Goal: Transaction & Acquisition: Purchase product/service

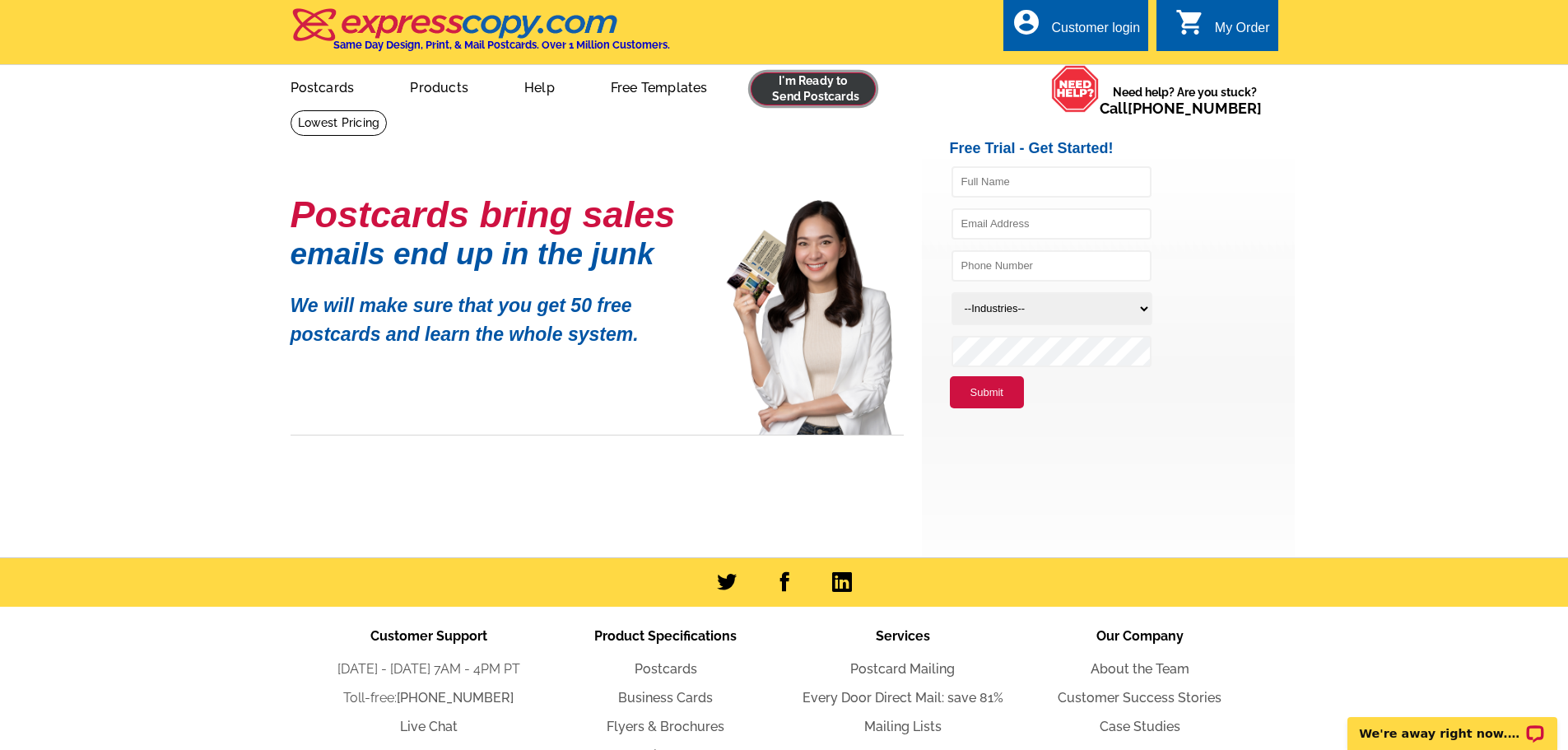
click at [808, 86] on link at bounding box center [814, 88] width 126 height 33
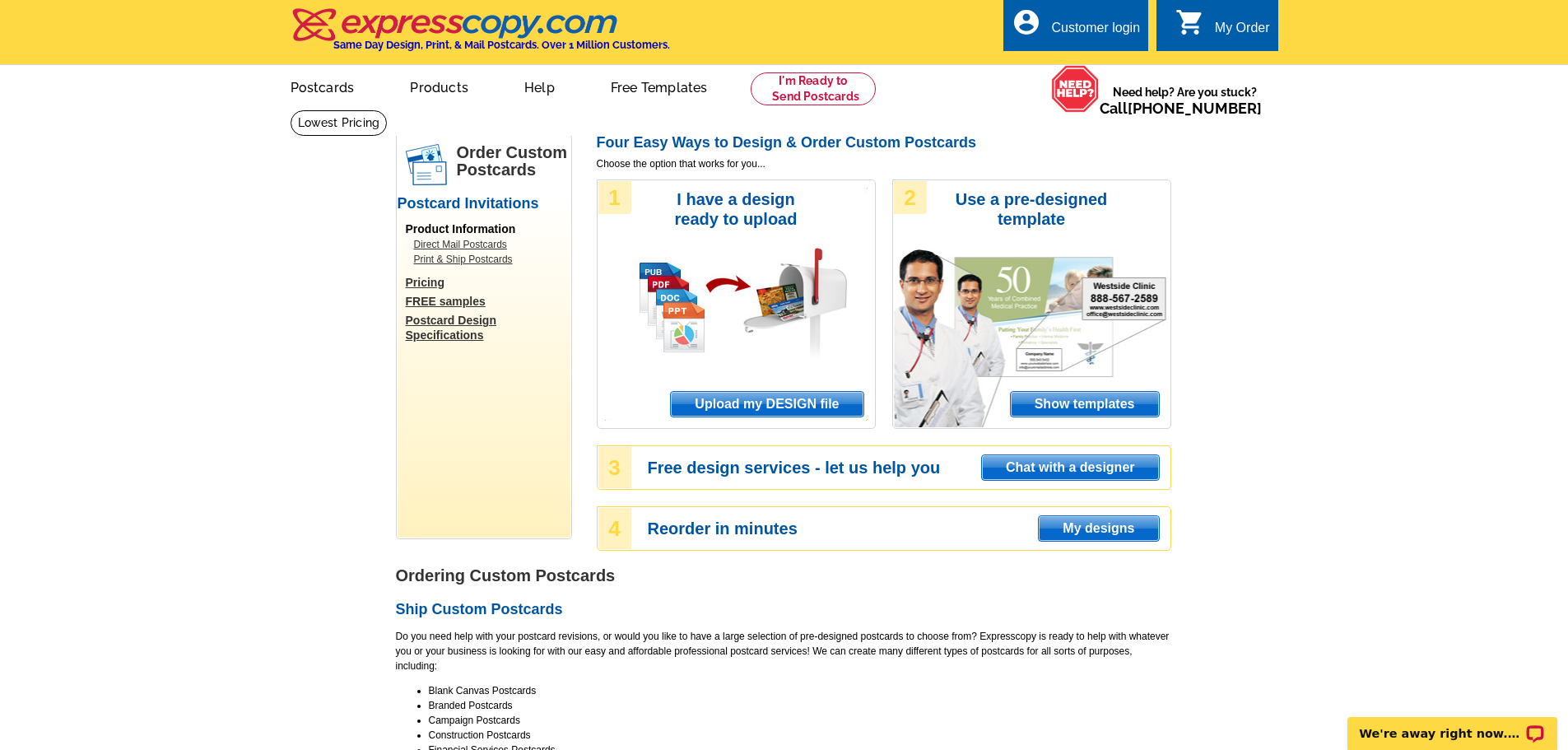
click at [456, 244] on link "Direct Mail Postcards" at bounding box center [488, 245] width 148 height 15
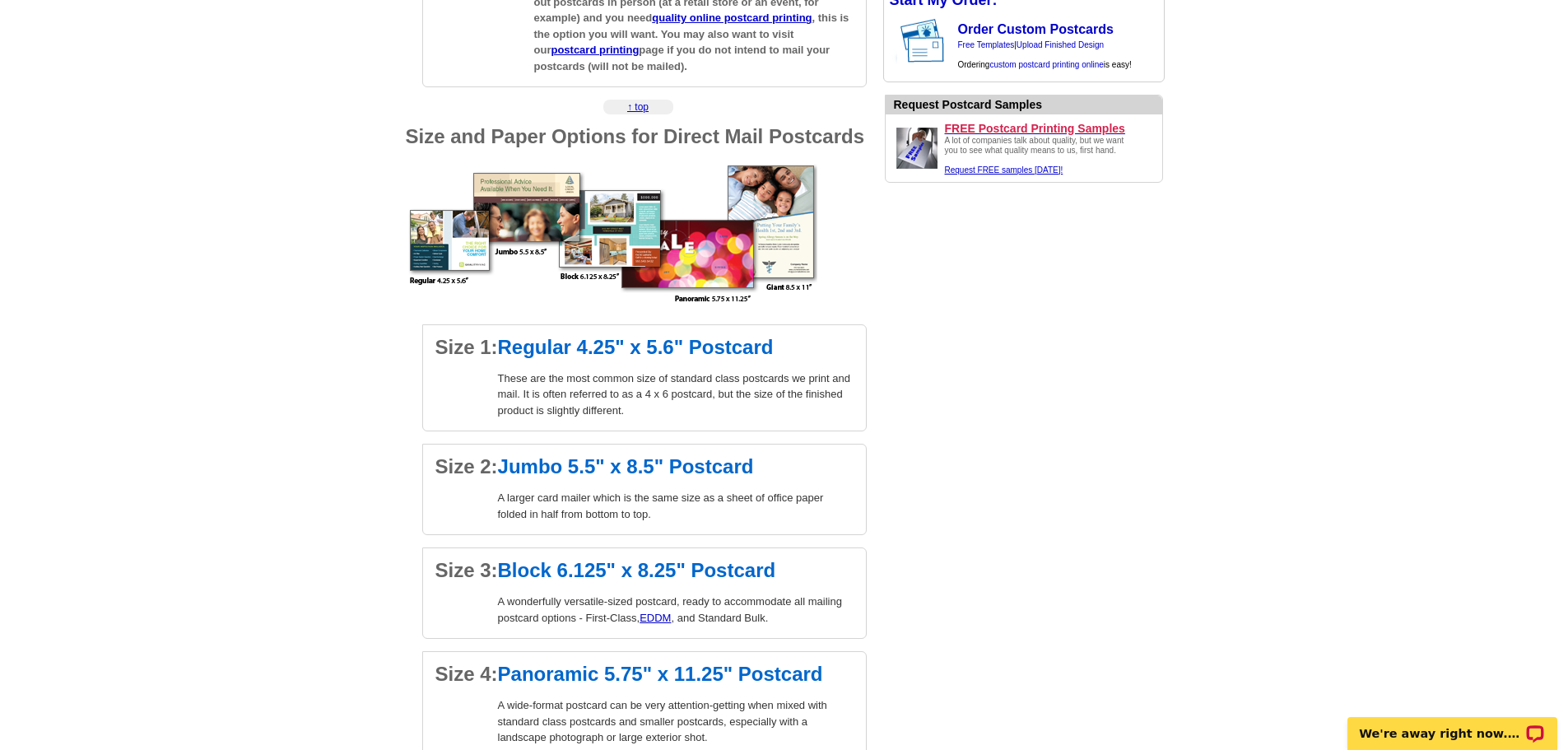
scroll to position [1153, 0]
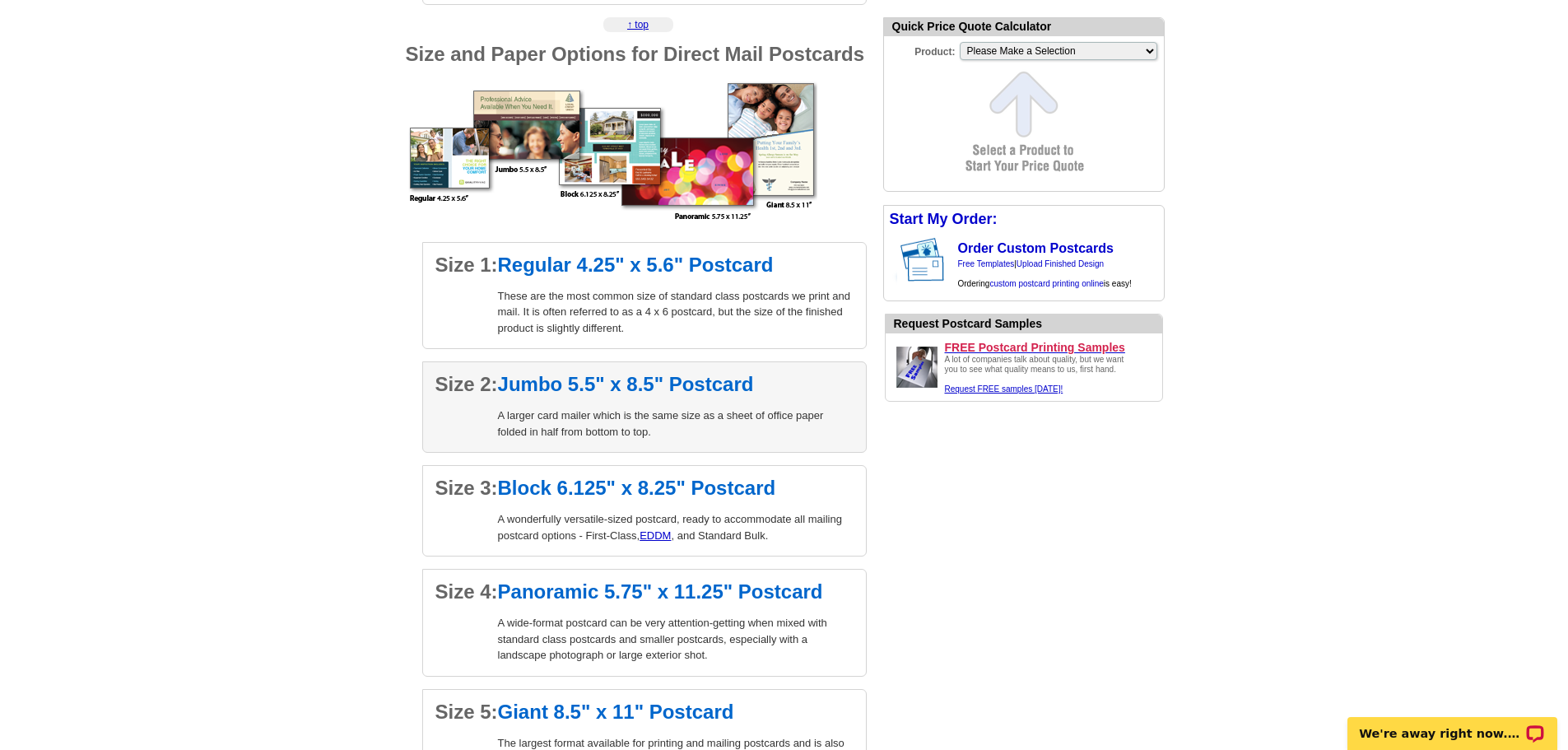
click at [566, 393] on h2 "Size 2: Jumbo 5.5" x 8.5" Postcard" at bounding box center [645, 384] width 419 height 20
select select "2"
